Goal: Task Accomplishment & Management: Manage account settings

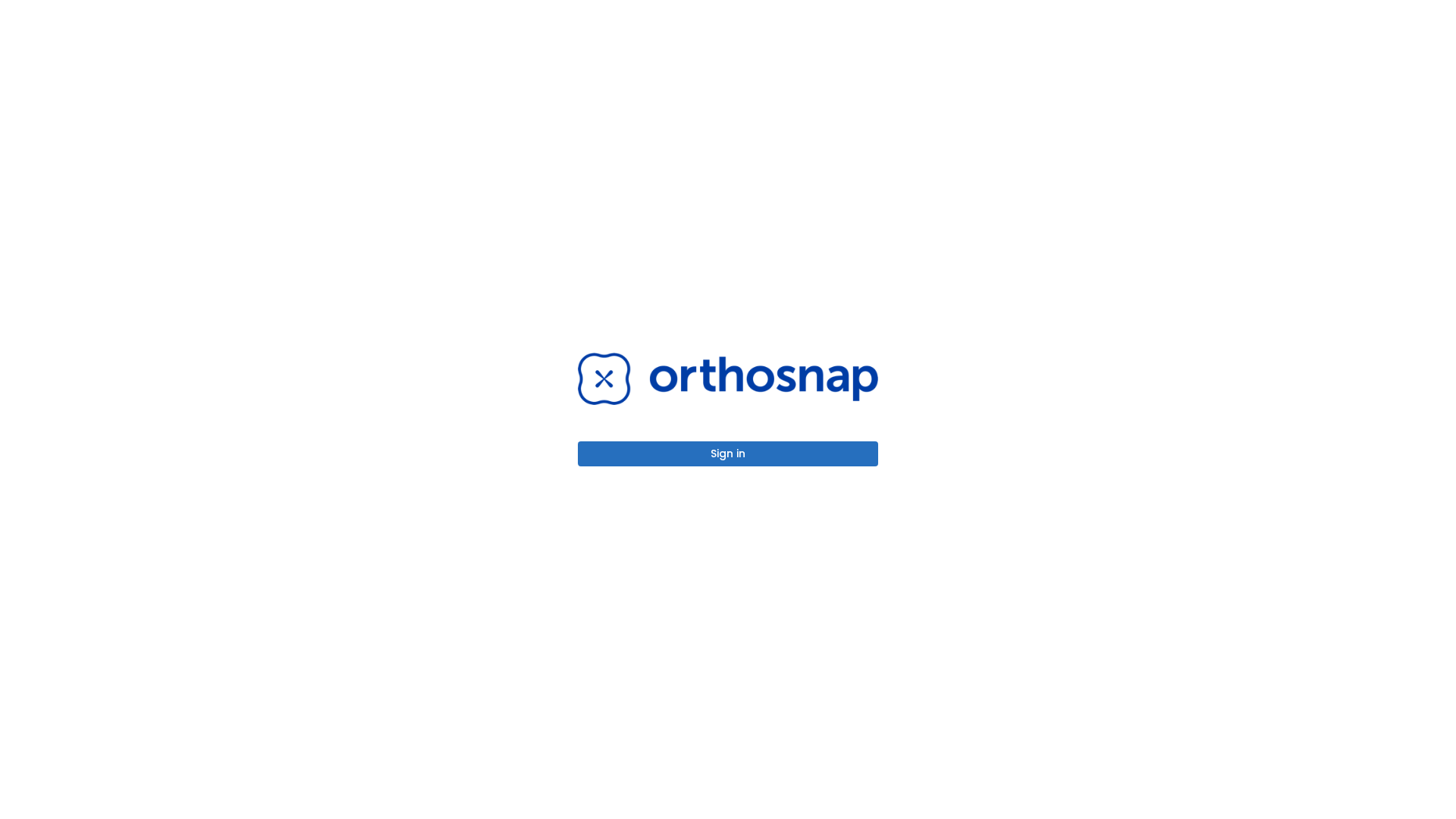
click at [728, 454] on button "Sign in" at bounding box center [728, 453] width 300 height 25
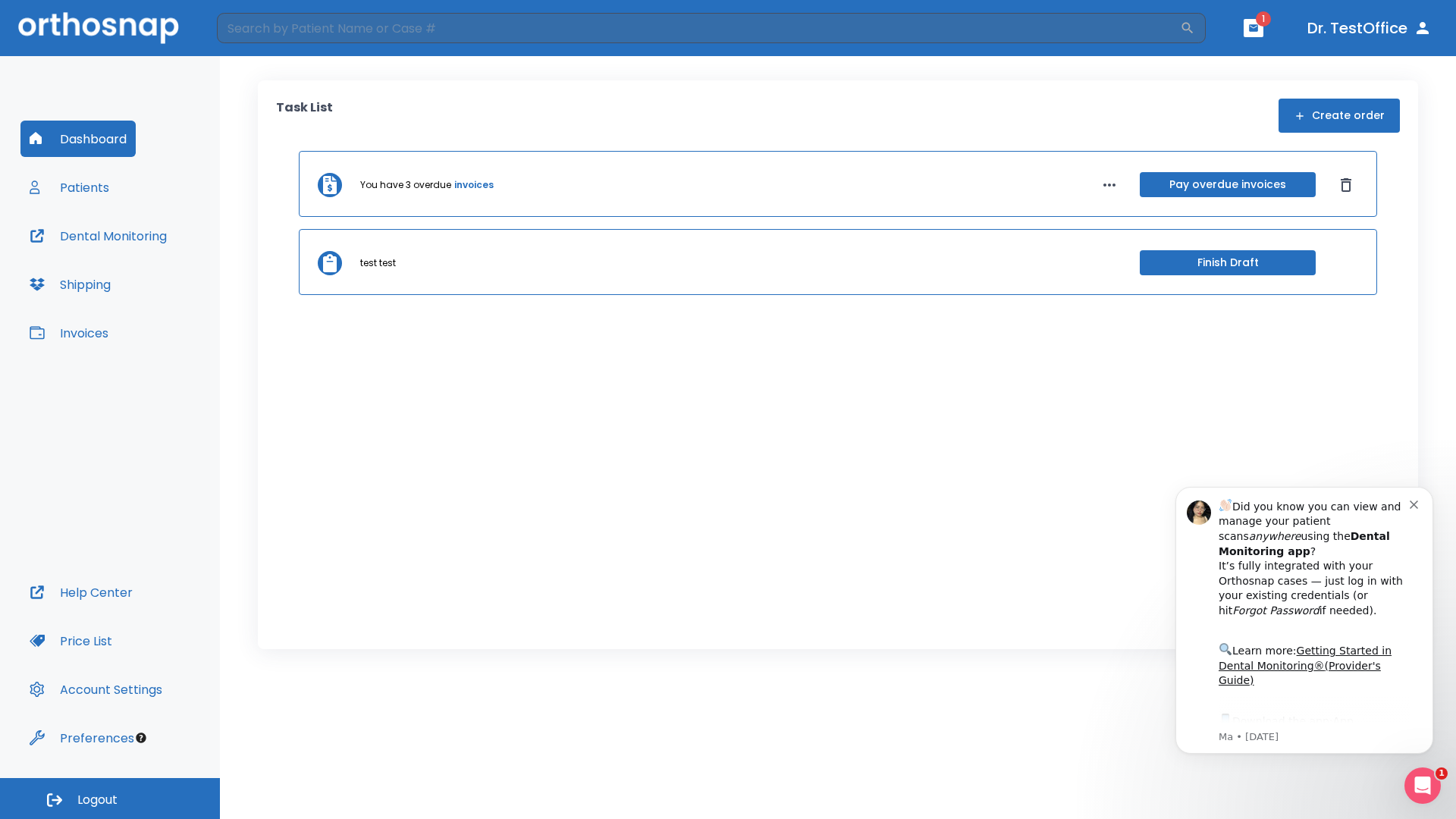
click at [110, 799] on span "Logout" at bounding box center [97, 800] width 40 height 17
